Goal: Navigation & Orientation: Understand site structure

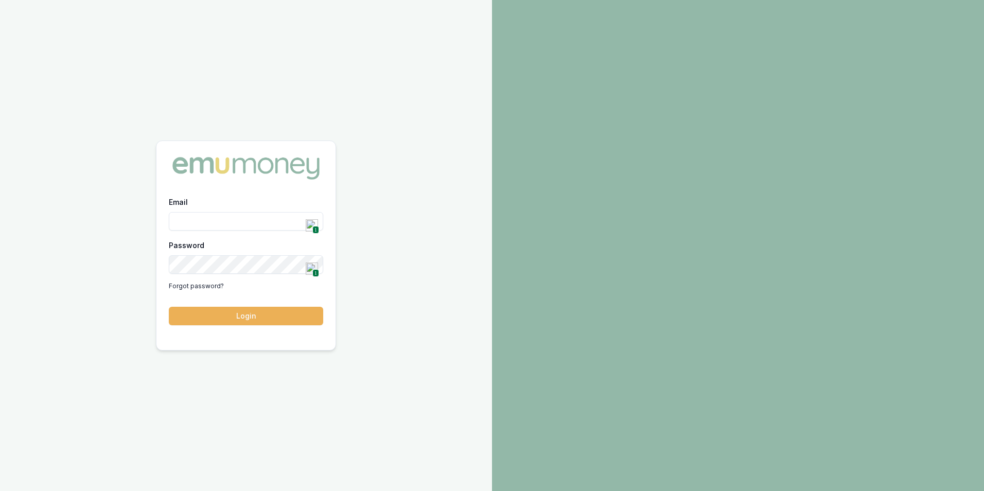
click at [313, 231] on span "1" at bounding box center [316, 230] width 7 height 8
type input "[PERSON_NAME][EMAIL_ADDRESS][DOMAIN_NAME]"
click at [236, 314] on button "Login" at bounding box center [246, 316] width 154 height 19
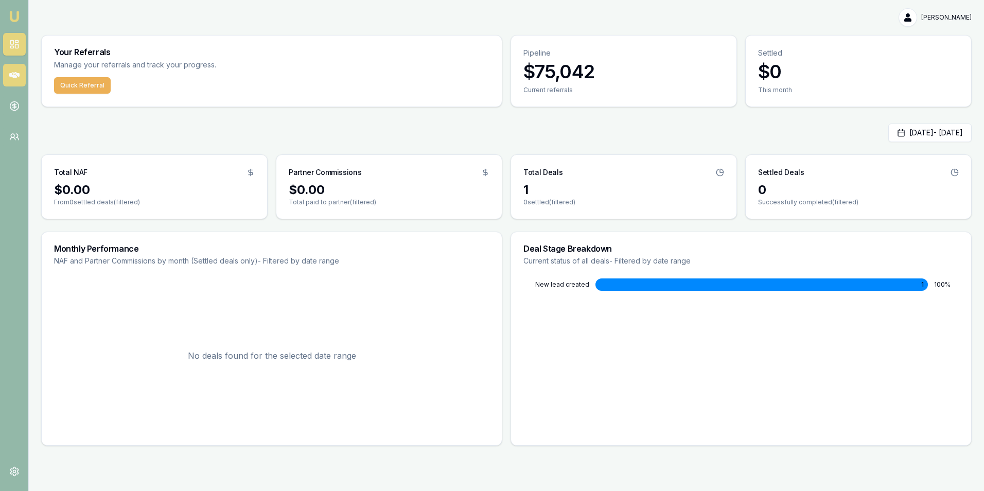
click at [10, 75] on icon at bounding box center [14, 75] width 10 height 6
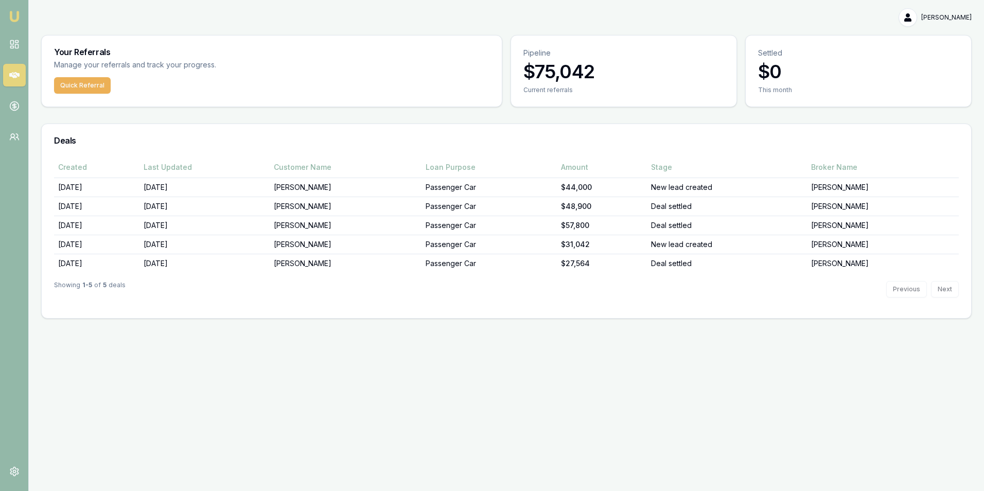
click at [16, 18] on img at bounding box center [14, 16] width 12 height 12
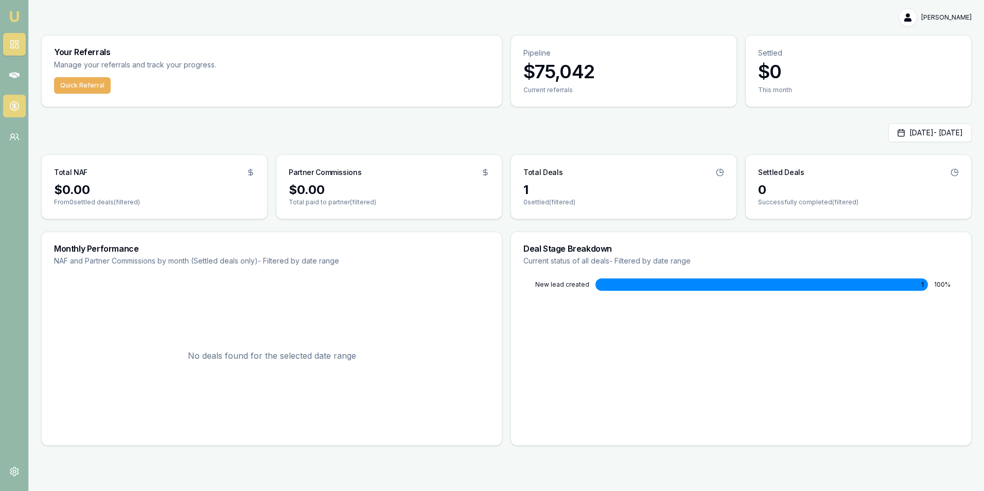
click at [12, 97] on link at bounding box center [14, 106] width 23 height 23
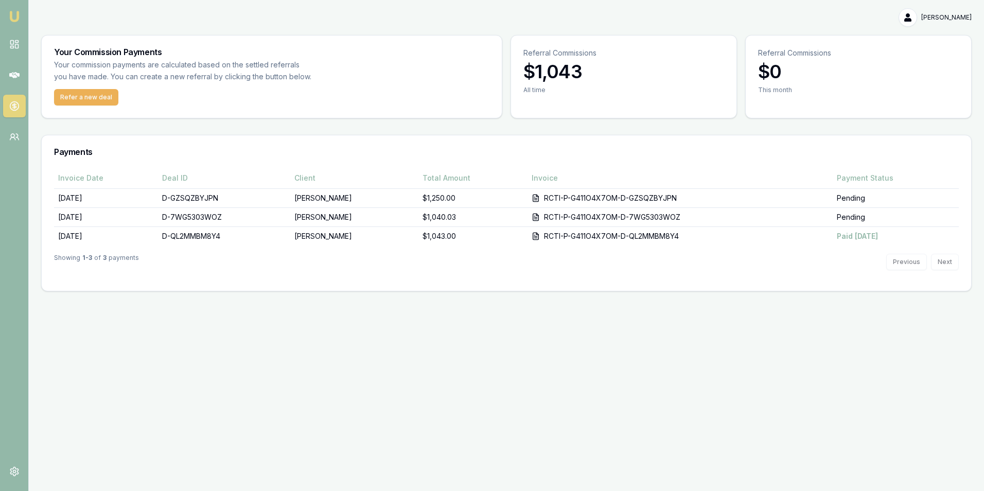
click at [20, 20] on img at bounding box center [14, 16] width 12 height 12
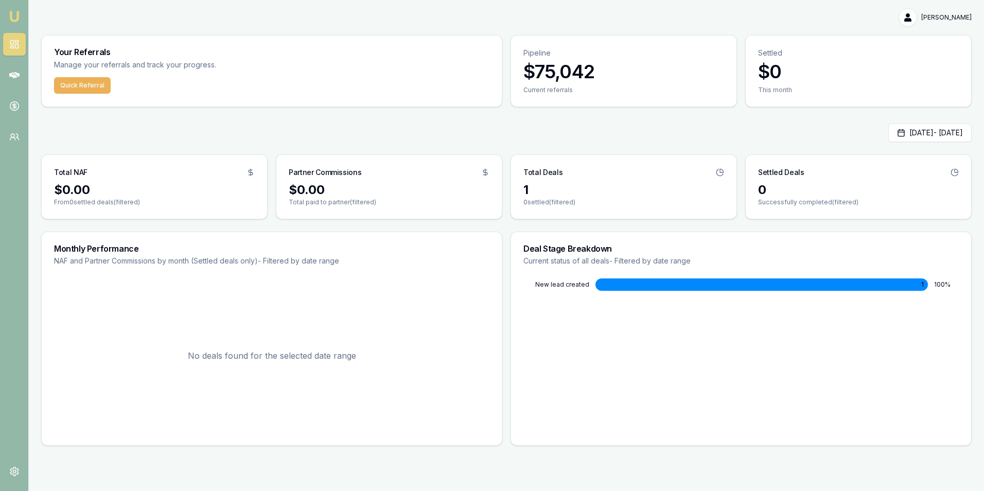
click at [13, 48] on rect at bounding box center [11, 47] width 3 height 2
click at [13, 47] on rect at bounding box center [11, 47] width 3 height 2
click at [15, 141] on icon at bounding box center [14, 137] width 10 height 10
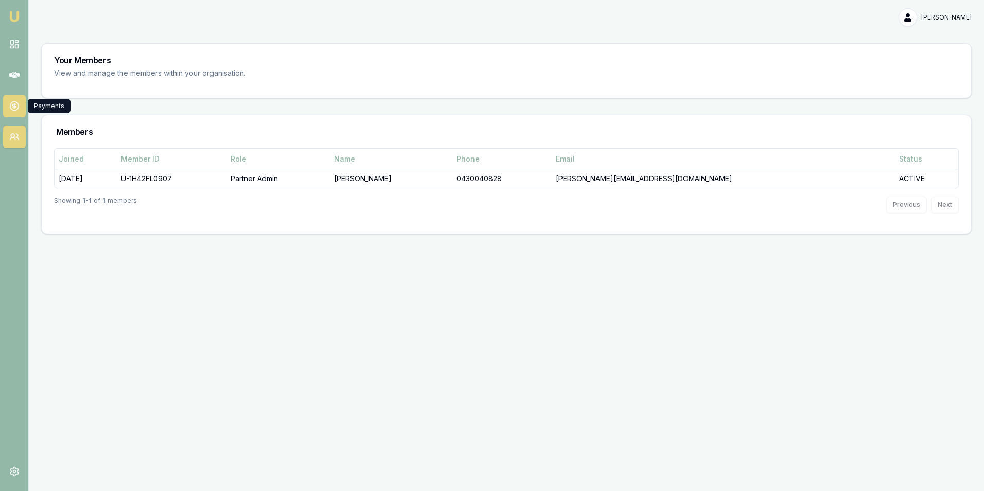
click at [20, 103] on link at bounding box center [14, 106] width 23 height 23
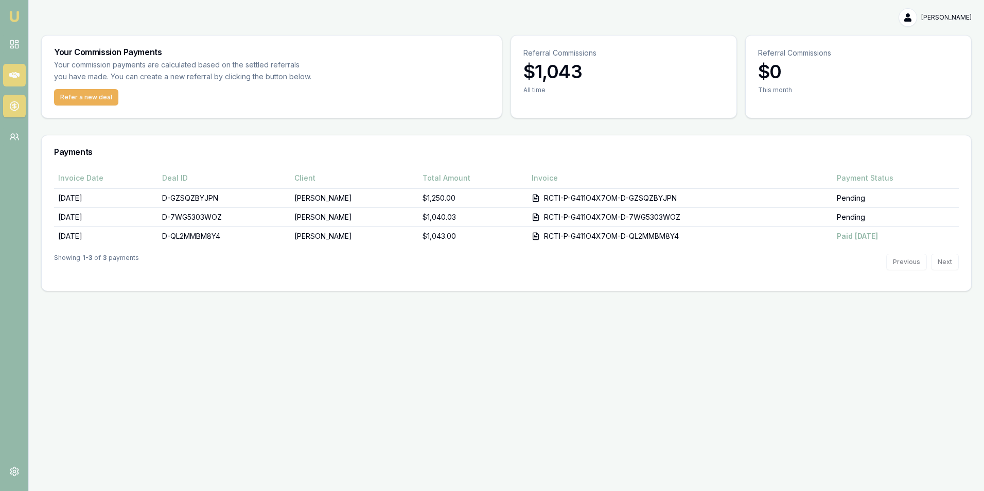
click at [9, 77] on icon at bounding box center [14, 75] width 10 height 10
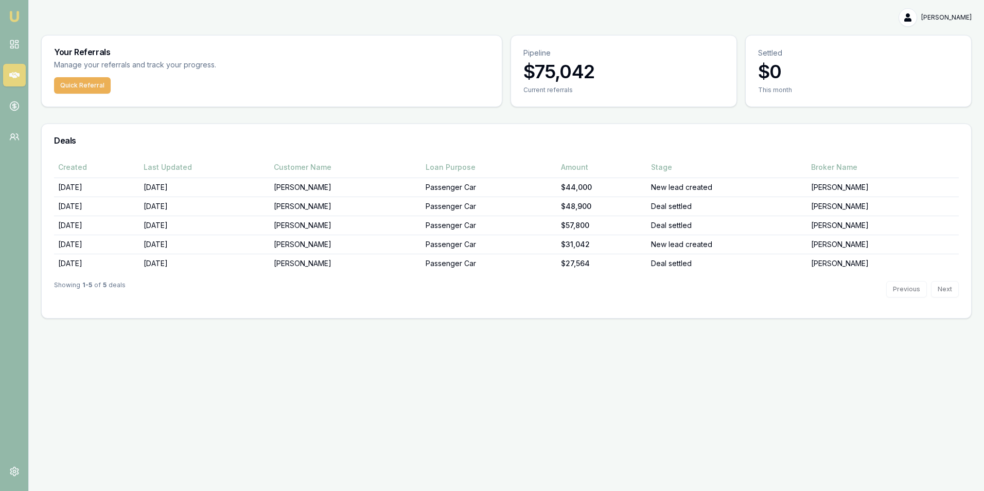
click at [16, 12] on img at bounding box center [14, 16] width 12 height 12
